Goal: Information Seeking & Learning: Learn about a topic

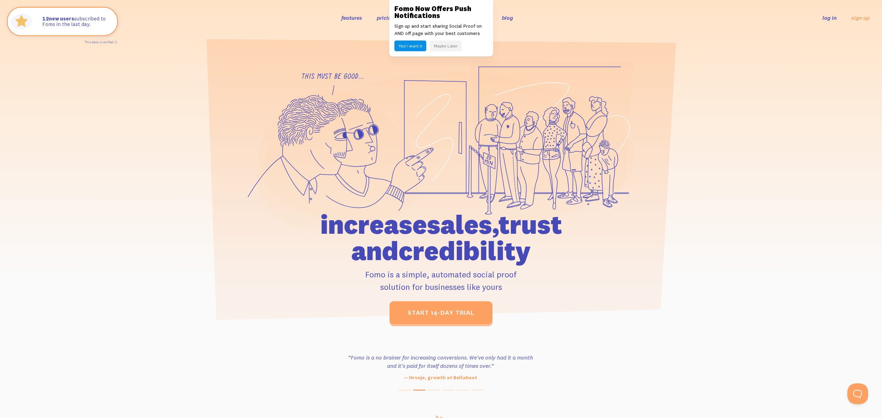
click at [438, 47] on button "Maybe Later" at bounding box center [446, 46] width 32 height 11
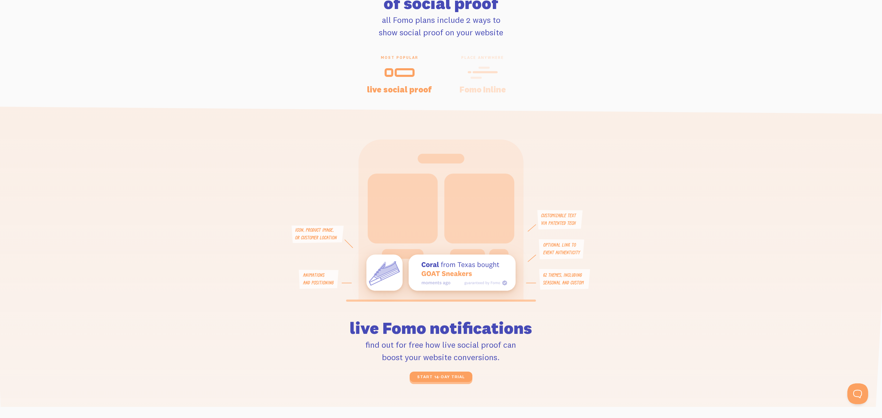
scroll to position [1778, 0]
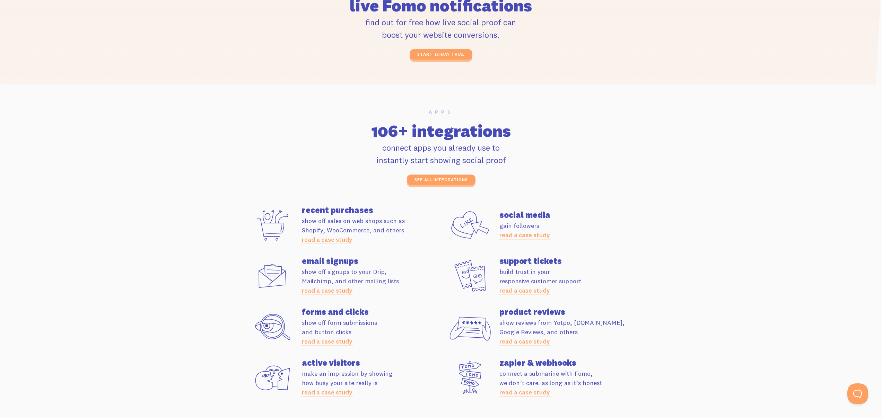
click at [447, 141] on p "connect apps you already use to instantly start showing social proof" at bounding box center [441, 153] width 387 height 25
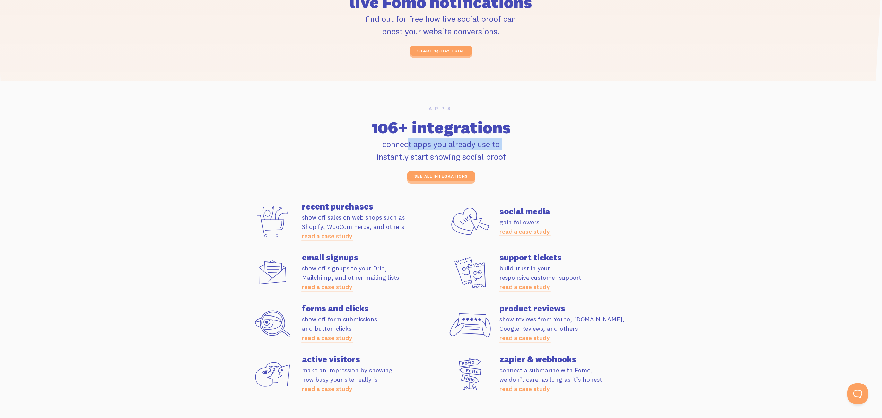
scroll to position [1783, 0]
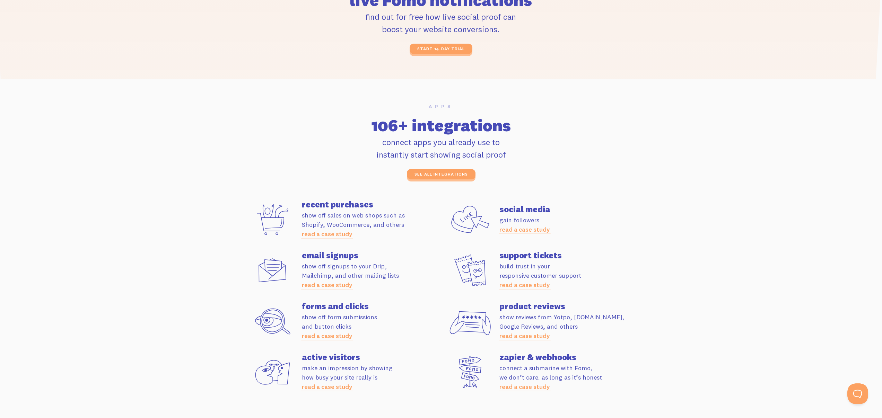
click at [367, 277] on p "show off signups to your Drip, Mailchimp, and other mailing lists read a case s…" at bounding box center [371, 276] width 139 height 28
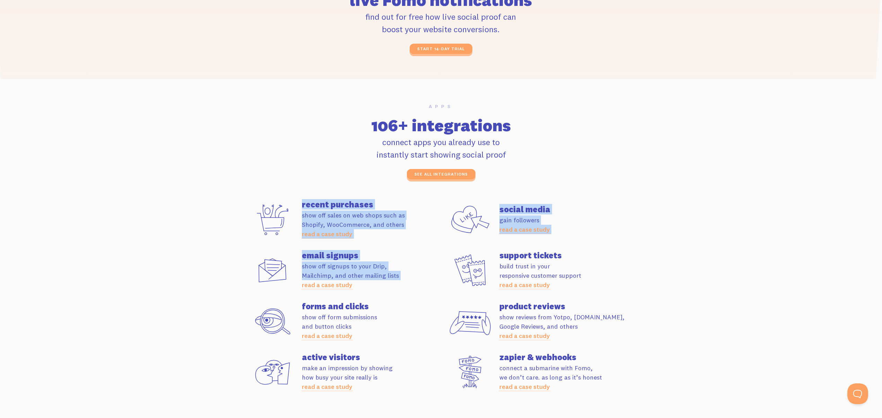
drag, startPoint x: 367, startPoint y: 277, endPoint x: 385, endPoint y: 197, distance: 81.7
click at [385, 197] on div "Apps 106+ integrations connect apps you already use to instantly start showing …" at bounding box center [441, 254] width 395 height 300
click at [395, 221] on p "show off sales on web shops such as Shopify, WooCommerce, and others read a cas…" at bounding box center [371, 225] width 139 height 28
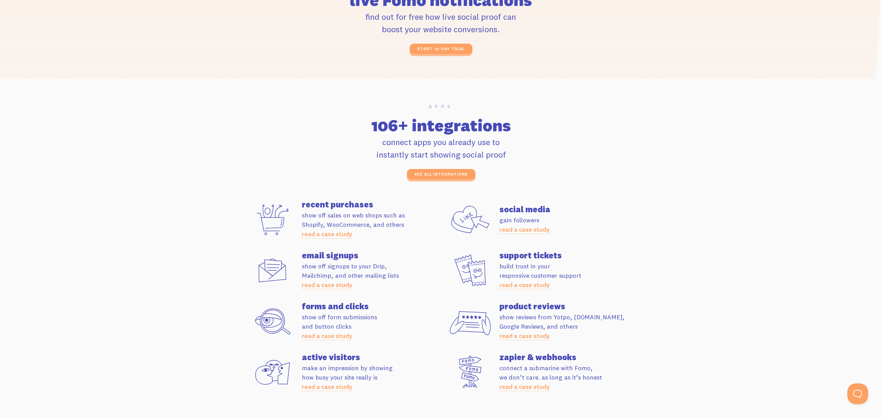
click at [395, 221] on p "show off sales on web shops such as Shopify, WooCommerce, and others read a cas…" at bounding box center [371, 225] width 139 height 28
drag, startPoint x: 395, startPoint y: 221, endPoint x: 398, endPoint y: 231, distance: 10.4
click at [398, 228] on p "show off sales on web shops such as Shopify, WooCommerce, and others read a cas…" at bounding box center [371, 225] width 139 height 28
click at [530, 221] on p "gain followers read a case study" at bounding box center [568, 225] width 139 height 19
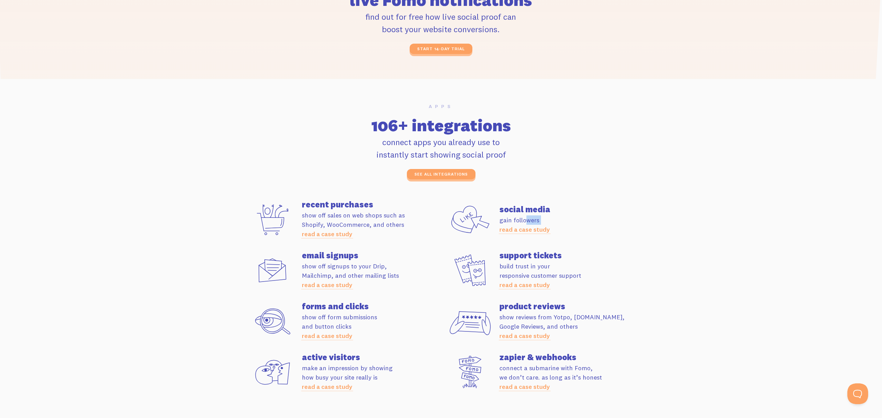
click at [530, 221] on p "gain followers read a case study" at bounding box center [568, 225] width 139 height 19
click at [573, 262] on p "build trust in your responsive customer support read a case study" at bounding box center [568, 276] width 139 height 28
drag, startPoint x: 573, startPoint y: 262, endPoint x: 580, endPoint y: 276, distance: 15.5
click at [578, 272] on p "build trust in your responsive customer support read a case study" at bounding box center [568, 276] width 139 height 28
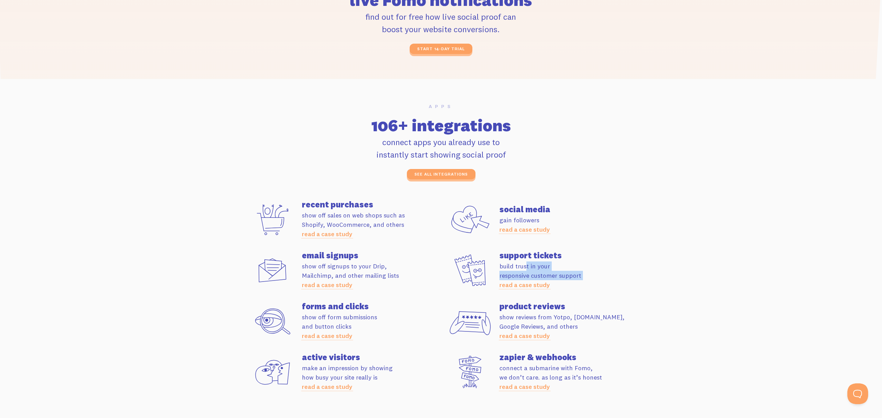
click at [580, 277] on p "build trust in your responsive customer support read a case study" at bounding box center [568, 276] width 139 height 28
drag, startPoint x: 580, startPoint y: 277, endPoint x: 562, endPoint y: 250, distance: 31.9
click at [578, 274] on p "build trust in your responsive customer support read a case study" at bounding box center [568, 276] width 139 height 28
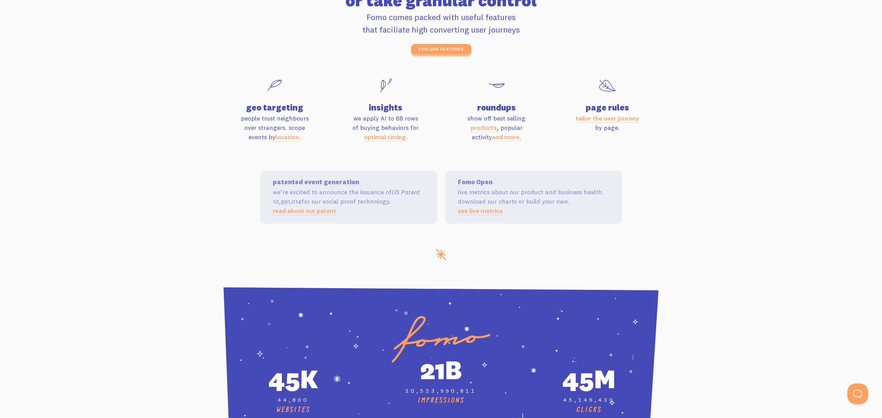
scroll to position [2259, 0]
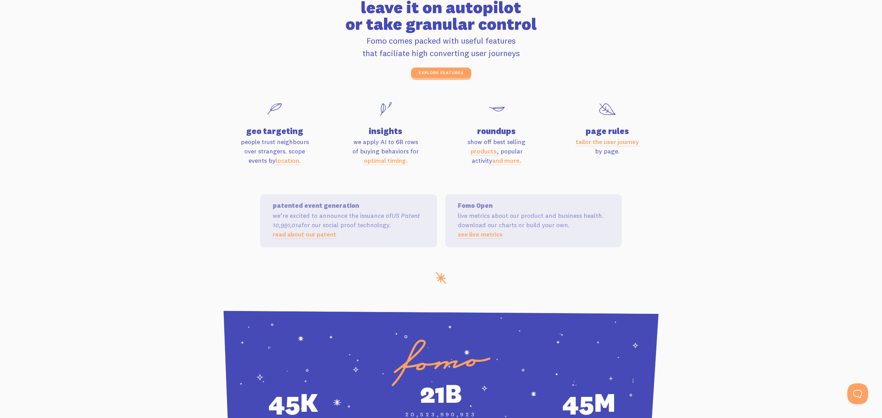
click at [386, 140] on p "we apply AI to 6B rows of buying behaviors for optimal timing." at bounding box center [385, 151] width 103 height 28
drag, startPoint x: 386, startPoint y: 140, endPoint x: 387, endPoint y: 127, distance: 13.2
click at [387, 127] on div "insights we apply AI to 6B rows of buying behaviors for optimal timing." at bounding box center [385, 132] width 103 height 67
click at [387, 127] on h4 "insights" at bounding box center [385, 131] width 103 height 8
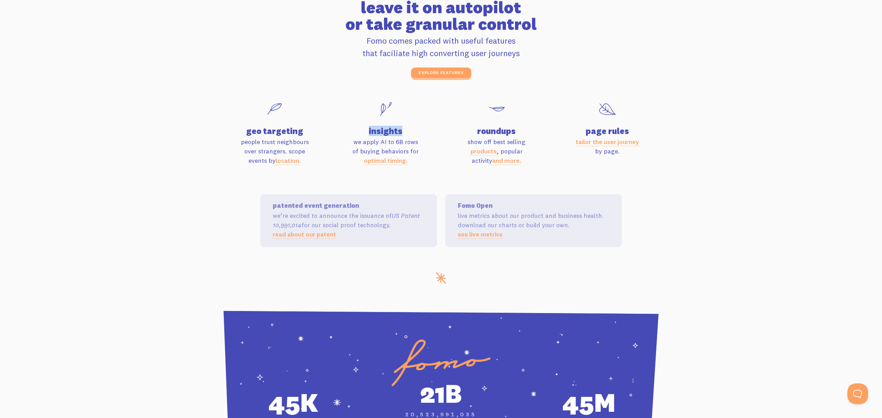
click at [387, 127] on h4 "insights" at bounding box center [385, 131] width 103 height 8
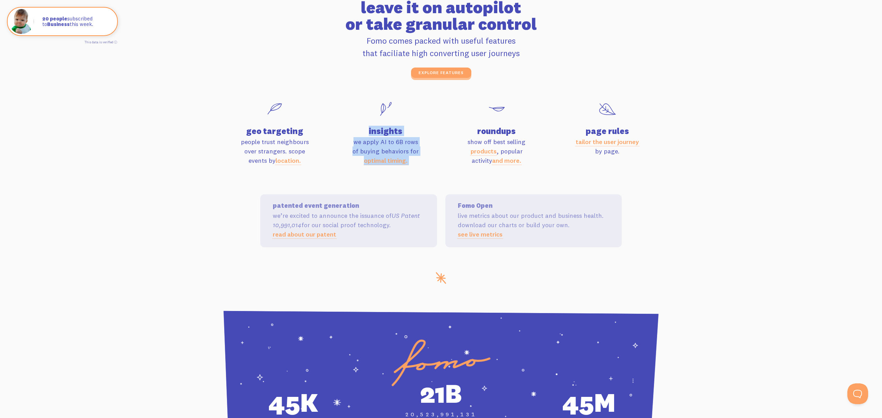
drag, startPoint x: 387, startPoint y: 127, endPoint x: 413, endPoint y: 160, distance: 42.2
click at [402, 160] on div "insights we apply AI to 6B rows of buying behaviors for optimal timing." at bounding box center [385, 132] width 103 height 67
click at [406, 148] on p "we apply AI to 6B rows of buying behaviors for optimal timing." at bounding box center [385, 151] width 103 height 28
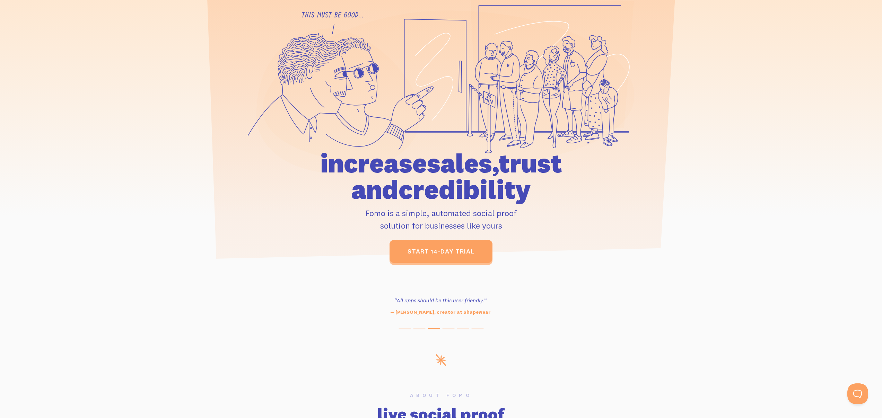
scroll to position [0, 0]
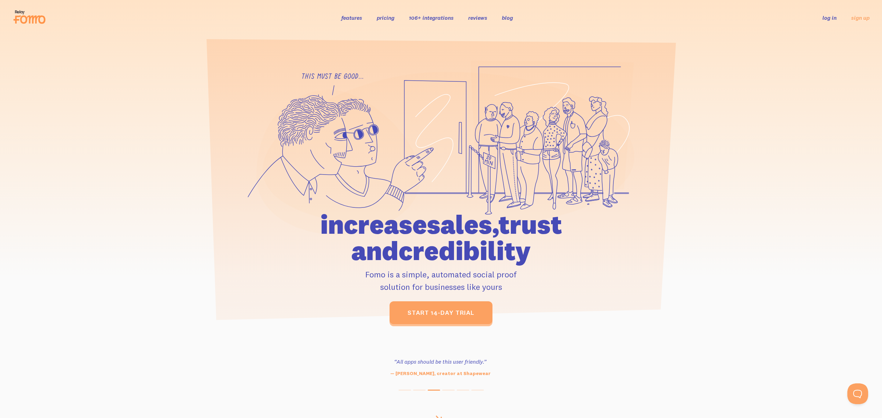
click at [381, 17] on link "pricing" at bounding box center [386, 17] width 18 height 7
